Goal: Check status: Check status

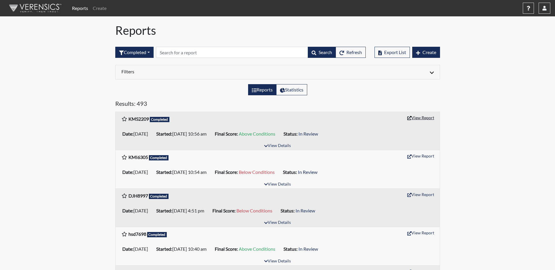
click at [426, 119] on button "View Report" at bounding box center [421, 117] width 32 height 9
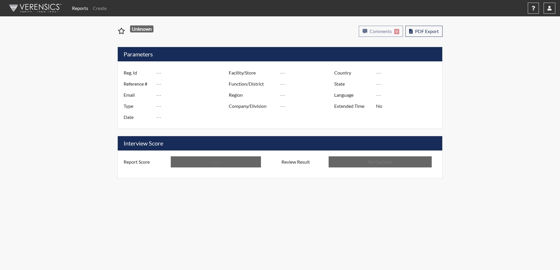
type input "KMS2209"
type input "50888"
type input "---"
type input "Corrections Pre-Employment"
type input "Aug 22, 2025"
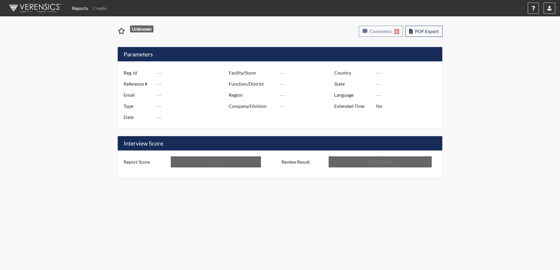
type input "Valdosta SP"
type input "[GEOGRAPHIC_DATA]"
type input "[US_STATE]"
type input "English"
type input "Above Conditions"
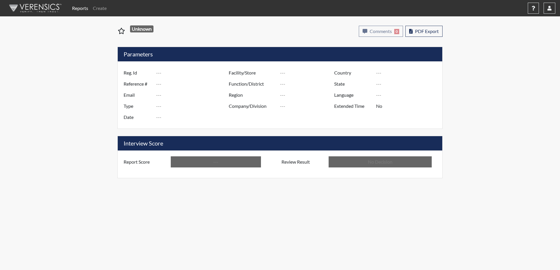
type input "In Review"
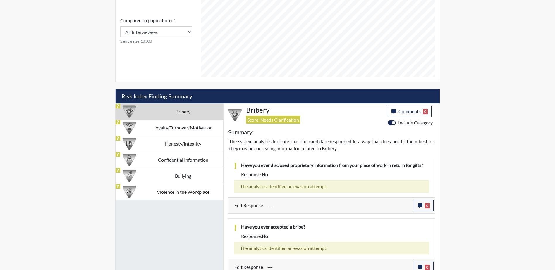
scroll to position [263, 0]
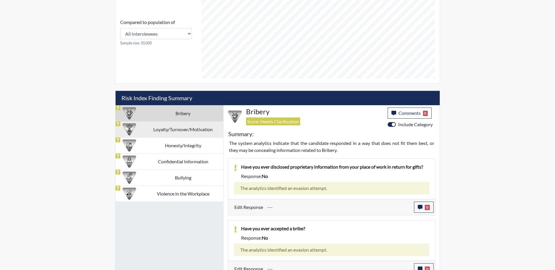
click at [175, 129] on td "Loyalty/Turnover/Motivation" at bounding box center [183, 129] width 80 height 16
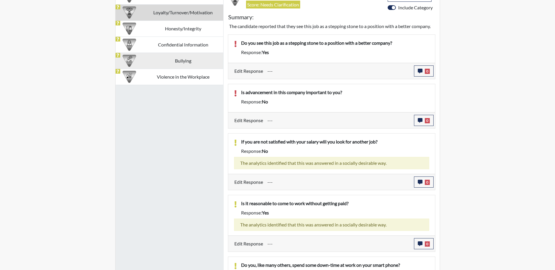
click at [169, 61] on td "Bullying" at bounding box center [183, 61] width 80 height 16
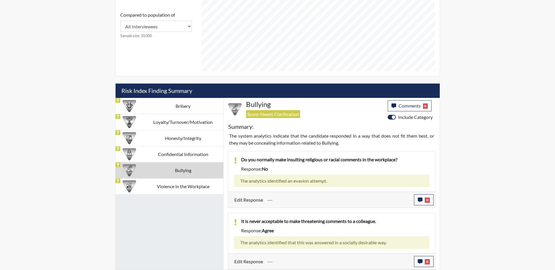
scroll to position [271, 0]
click at [191, 186] on td "Violence in the Workplace" at bounding box center [183, 187] width 80 height 16
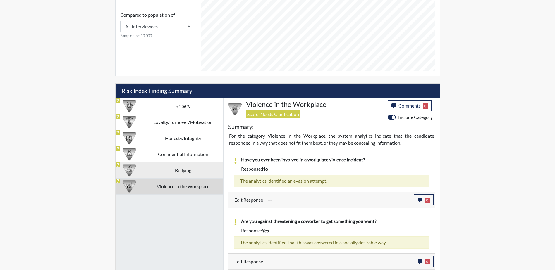
click at [177, 171] on td "Bullying" at bounding box center [183, 170] width 80 height 16
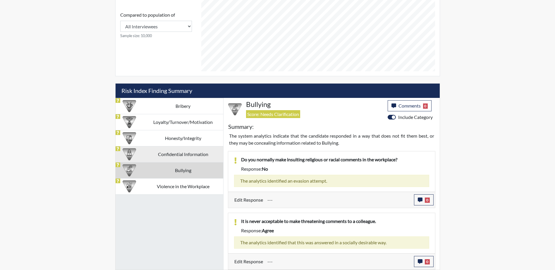
click at [180, 153] on td "Confidential Information" at bounding box center [183, 154] width 80 height 16
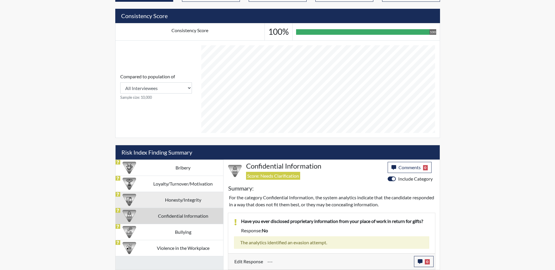
click at [174, 199] on td "Honesty/Integrity" at bounding box center [183, 200] width 80 height 16
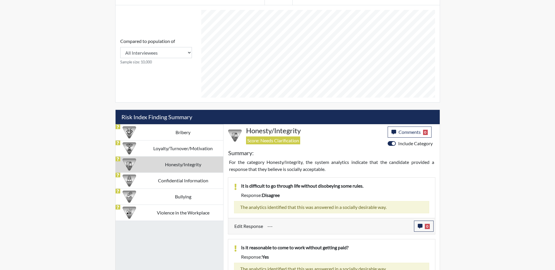
scroll to position [234, 0]
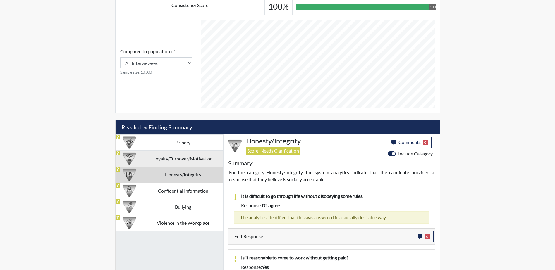
click at [167, 157] on td "Loyalty/Turnover/Motivation" at bounding box center [183, 159] width 80 height 16
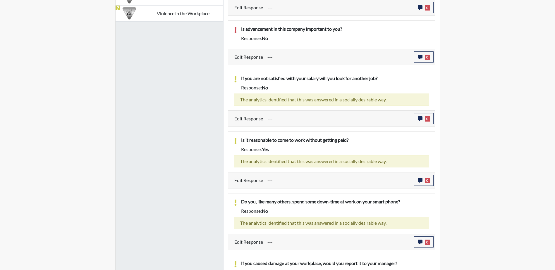
scroll to position [340, 0]
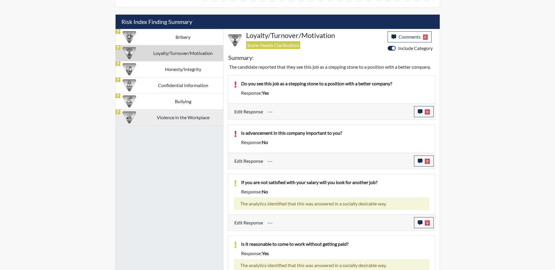
click at [181, 118] on td "Violence in the Workplace" at bounding box center [183, 117] width 80 height 16
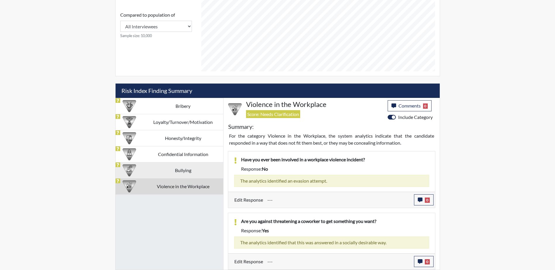
click at [179, 169] on td "Bullying" at bounding box center [183, 170] width 80 height 16
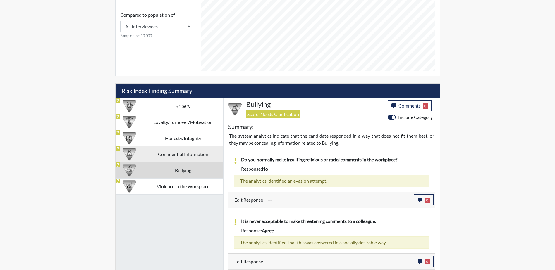
click at [170, 152] on td "Confidential Information" at bounding box center [183, 154] width 80 height 16
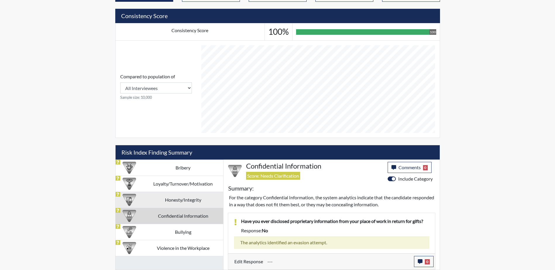
click at [179, 198] on td "Honesty/Integrity" at bounding box center [183, 200] width 80 height 16
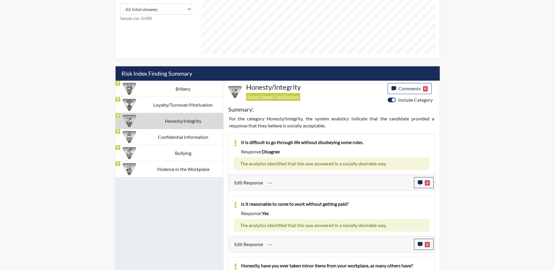
scroll to position [252, 0]
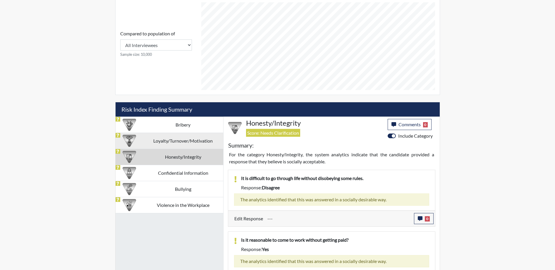
click at [177, 143] on td "Loyalty/Turnover/Motivation" at bounding box center [183, 141] width 80 height 16
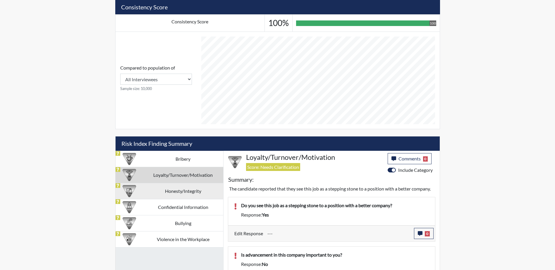
scroll to position [223, 0]
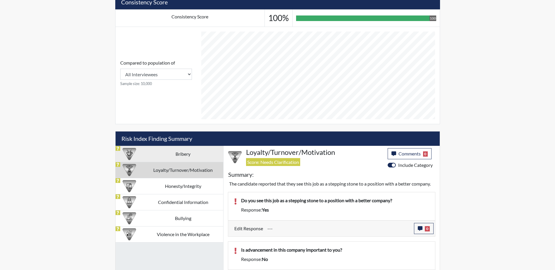
click at [174, 155] on td "Bribery" at bounding box center [183, 154] width 80 height 16
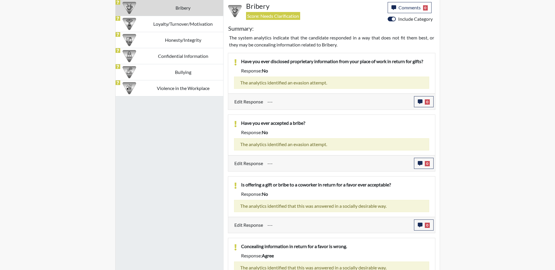
scroll to position [368, 0]
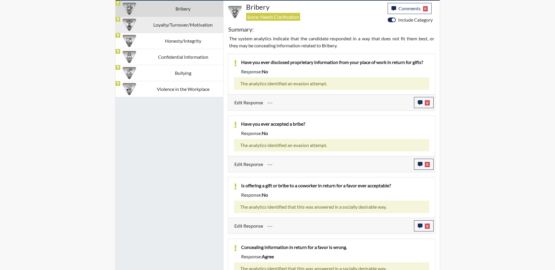
click at [165, 25] on td "Loyalty/Turnover/Motivation" at bounding box center [183, 25] width 80 height 16
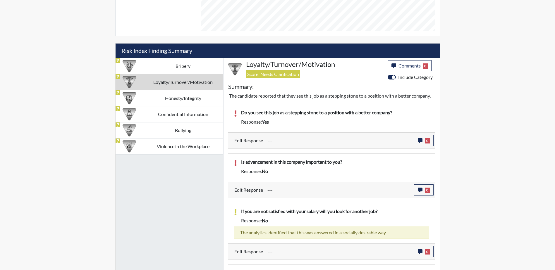
scroll to position [310, 0]
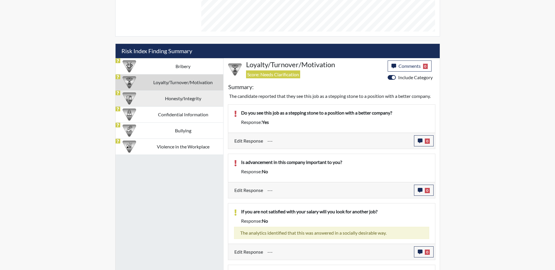
click at [179, 100] on td "Honesty/Integrity" at bounding box center [183, 98] width 80 height 16
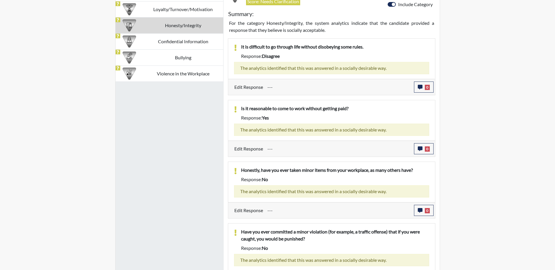
scroll to position [330, 0]
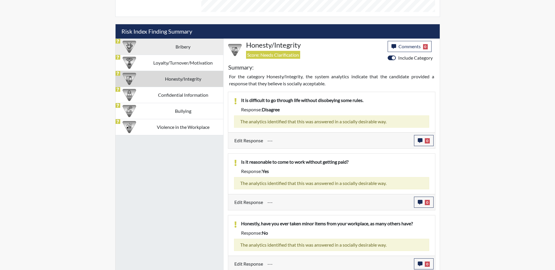
click at [176, 47] on td "Bribery" at bounding box center [183, 47] width 80 height 16
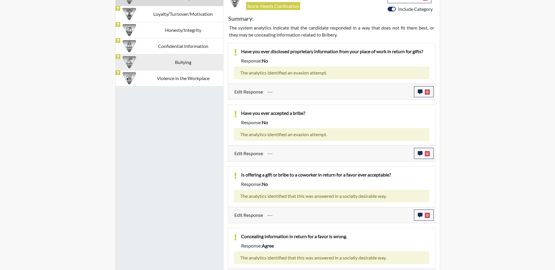
scroll to position [368, 0]
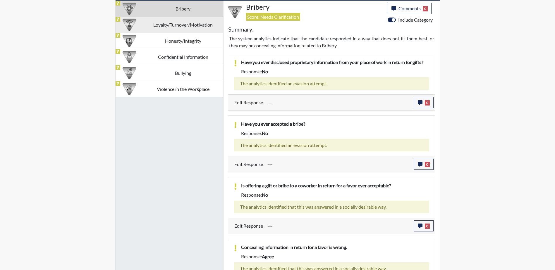
click at [177, 27] on td "Loyalty/Turnover/Motivation" at bounding box center [183, 25] width 80 height 16
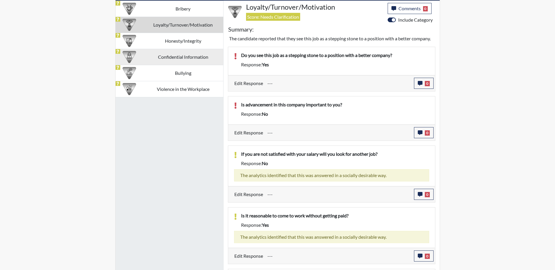
click at [181, 55] on td "Confidential Information" at bounding box center [183, 57] width 80 height 16
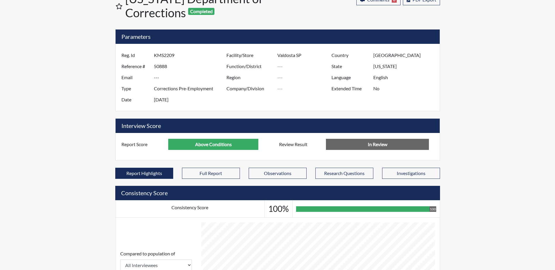
scroll to position [0, 0]
